Goal: Share content: Share content

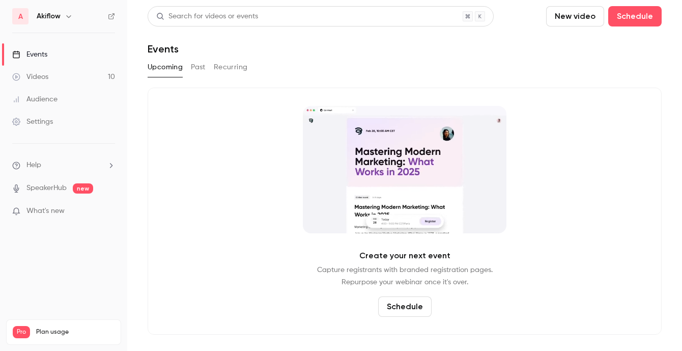
click at [201, 68] on button "Past" at bounding box center [198, 67] width 15 height 16
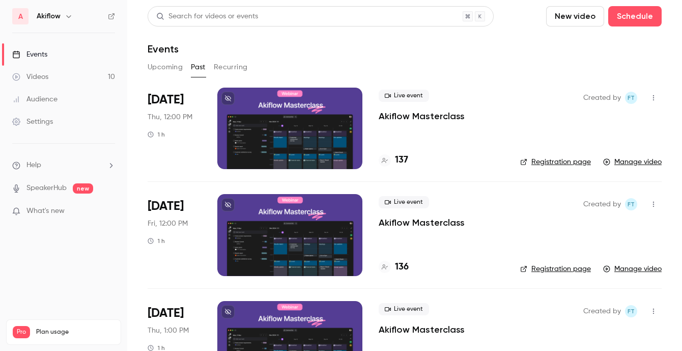
click at [271, 122] on div at bounding box center [289, 128] width 145 height 81
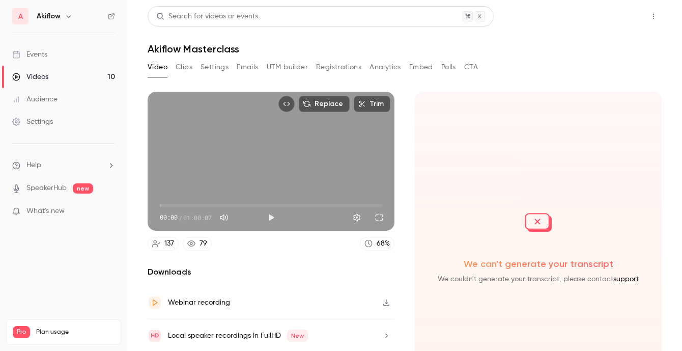
click at [618, 20] on button "Share" at bounding box center [617, 16] width 40 height 20
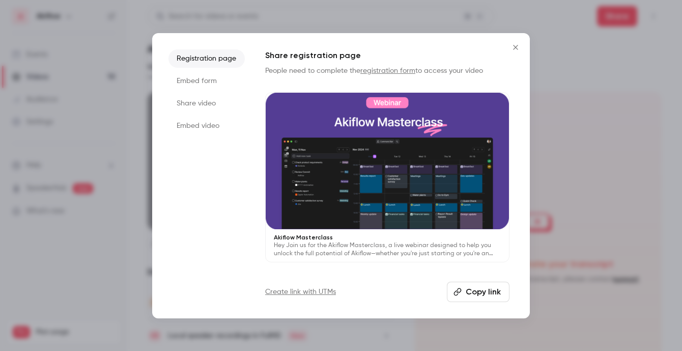
click at [203, 103] on li "Share video" at bounding box center [207, 103] width 76 height 18
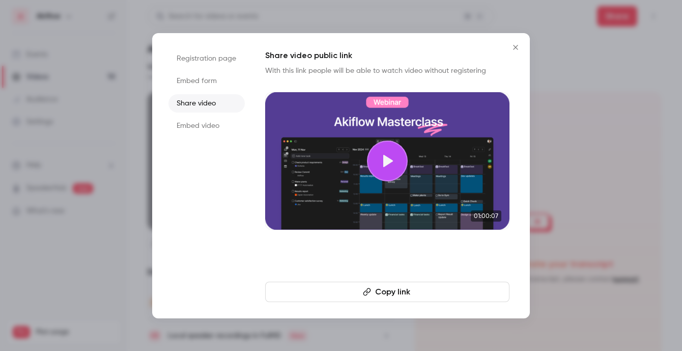
click at [396, 288] on button "Copy link" at bounding box center [387, 292] width 244 height 20
click at [566, 57] on div at bounding box center [341, 175] width 682 height 351
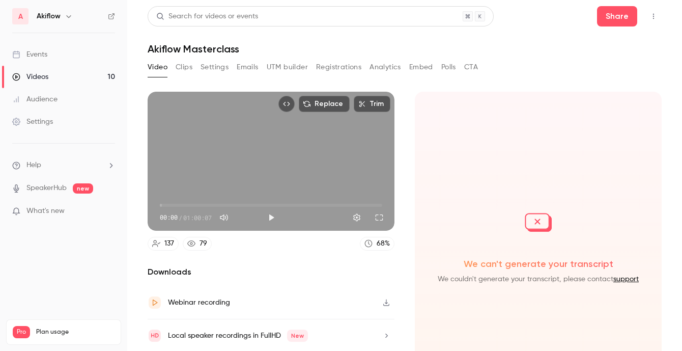
click at [68, 57] on link "Events" at bounding box center [63, 54] width 127 height 22
